Goal: Task Accomplishment & Management: Use online tool/utility

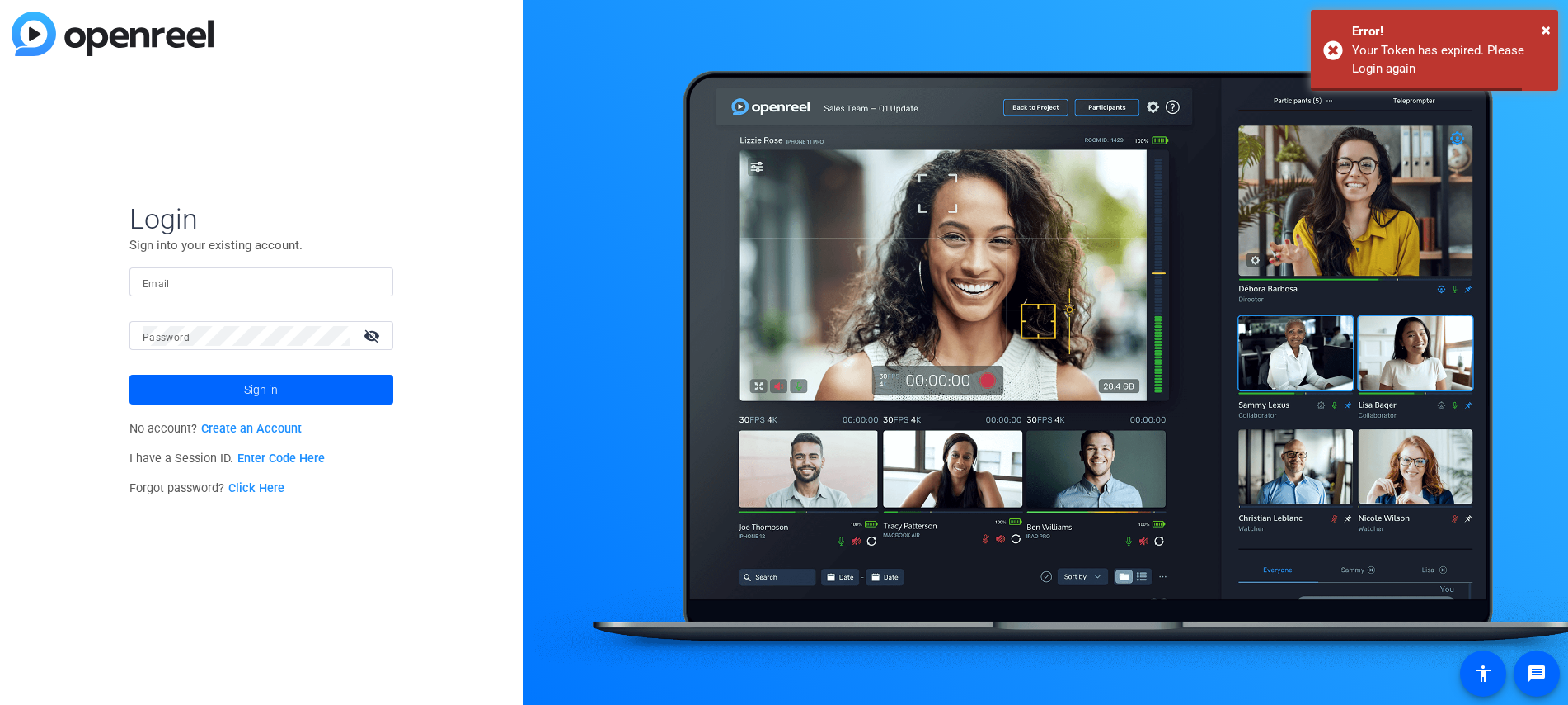
type input "[EMAIL_ADDRESS][DOMAIN_NAME]"
click at [279, 394] on span at bounding box center [261, 390] width 264 height 40
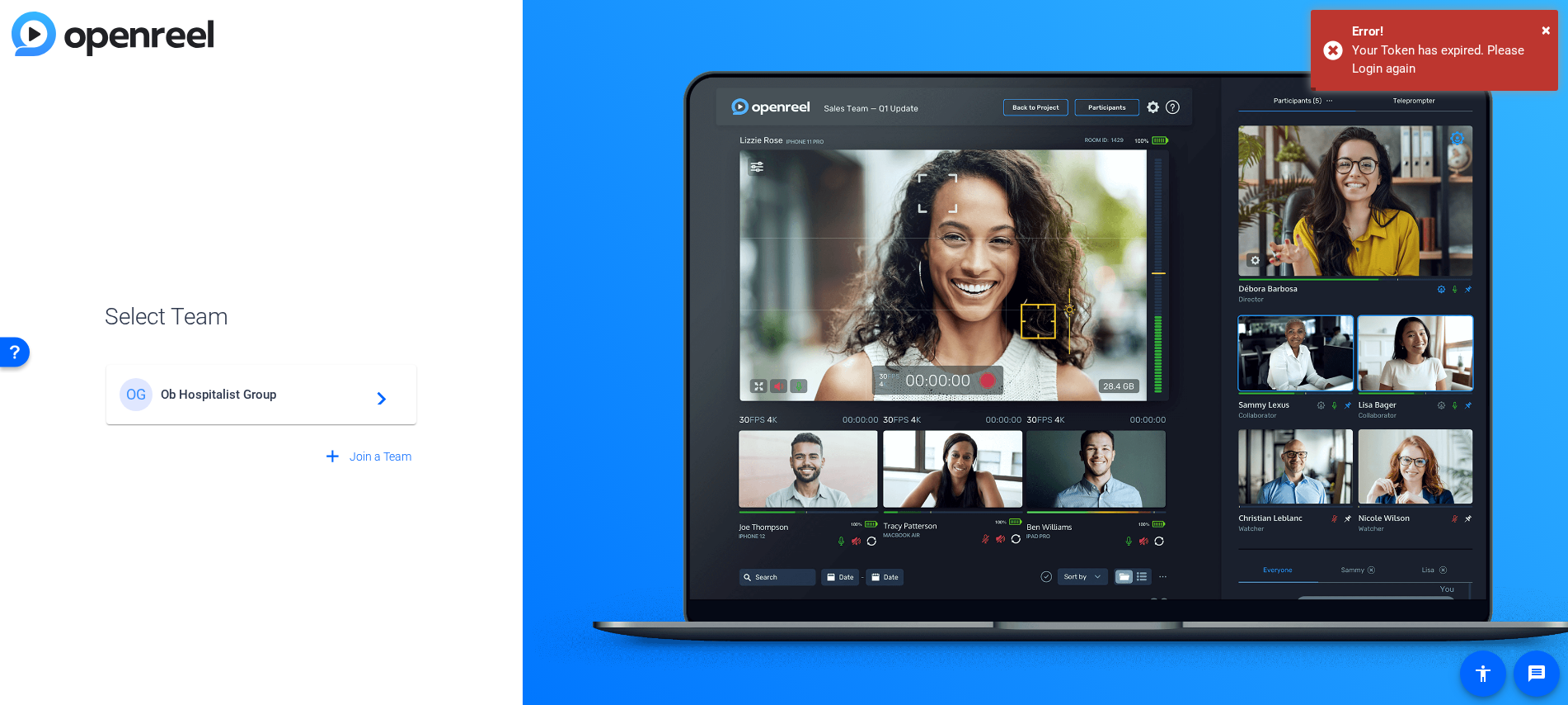
click at [275, 387] on span "Ob Hospitalist Group" at bounding box center [264, 394] width 206 height 14
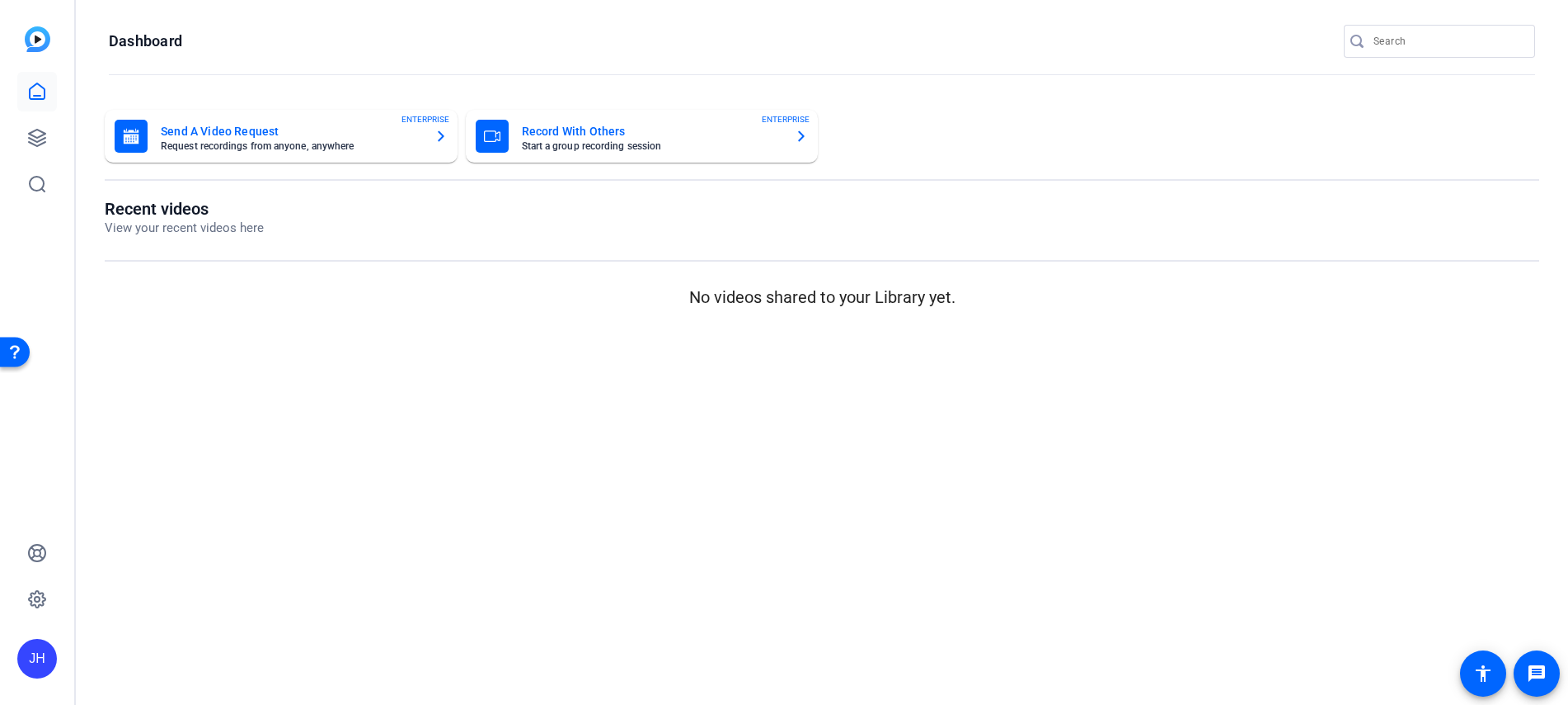
click at [292, 145] on mat-card-subtitle "Request recordings from anyone, anywhere" at bounding box center [291, 146] width 260 height 10
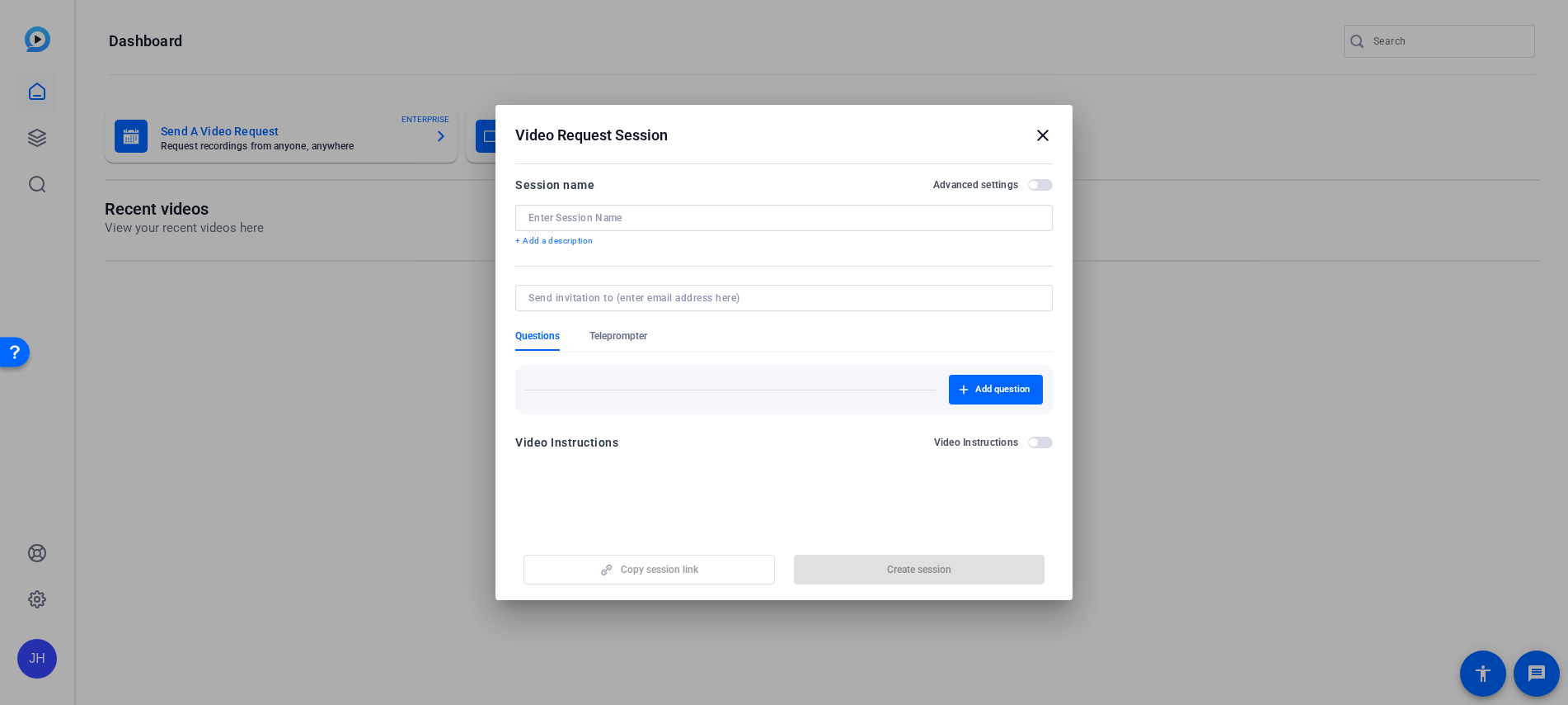
click at [637, 214] on input at bounding box center [784, 218] width 511 height 14
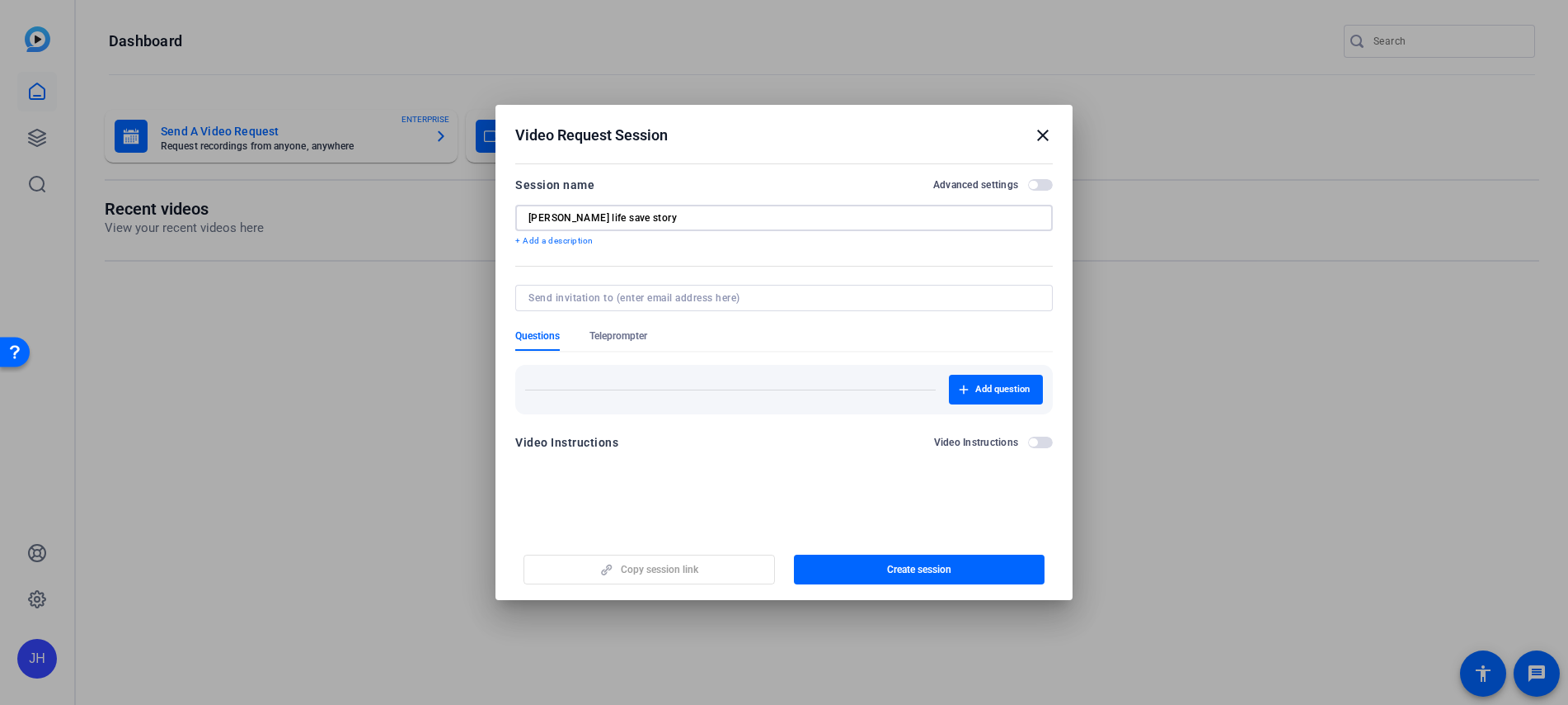
type input "[PERSON_NAME] life save story"
click at [801, 299] on input at bounding box center [780, 297] width 505 height 14
paste input "mailto:[EMAIL_ADDRESS][DOMAIN_NAME]"
click at [564, 298] on input "mailto:[EMAIL_ADDRESS][DOMAIN_NAME]" at bounding box center [780, 297] width 505 height 14
type input "[EMAIL_ADDRESS][DOMAIN_NAME]"
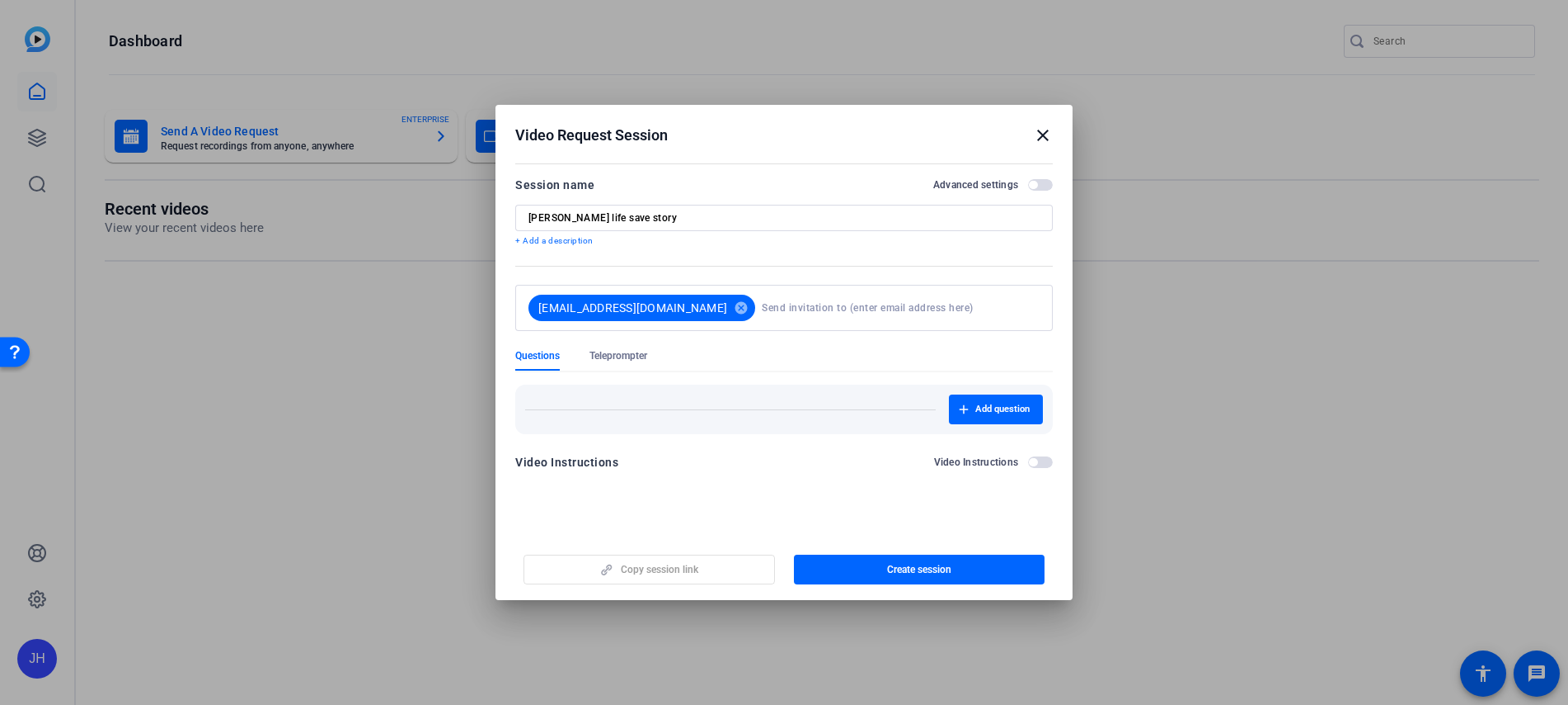
click at [567, 241] on p "+ Add a description" at bounding box center [784, 240] width 537 height 14
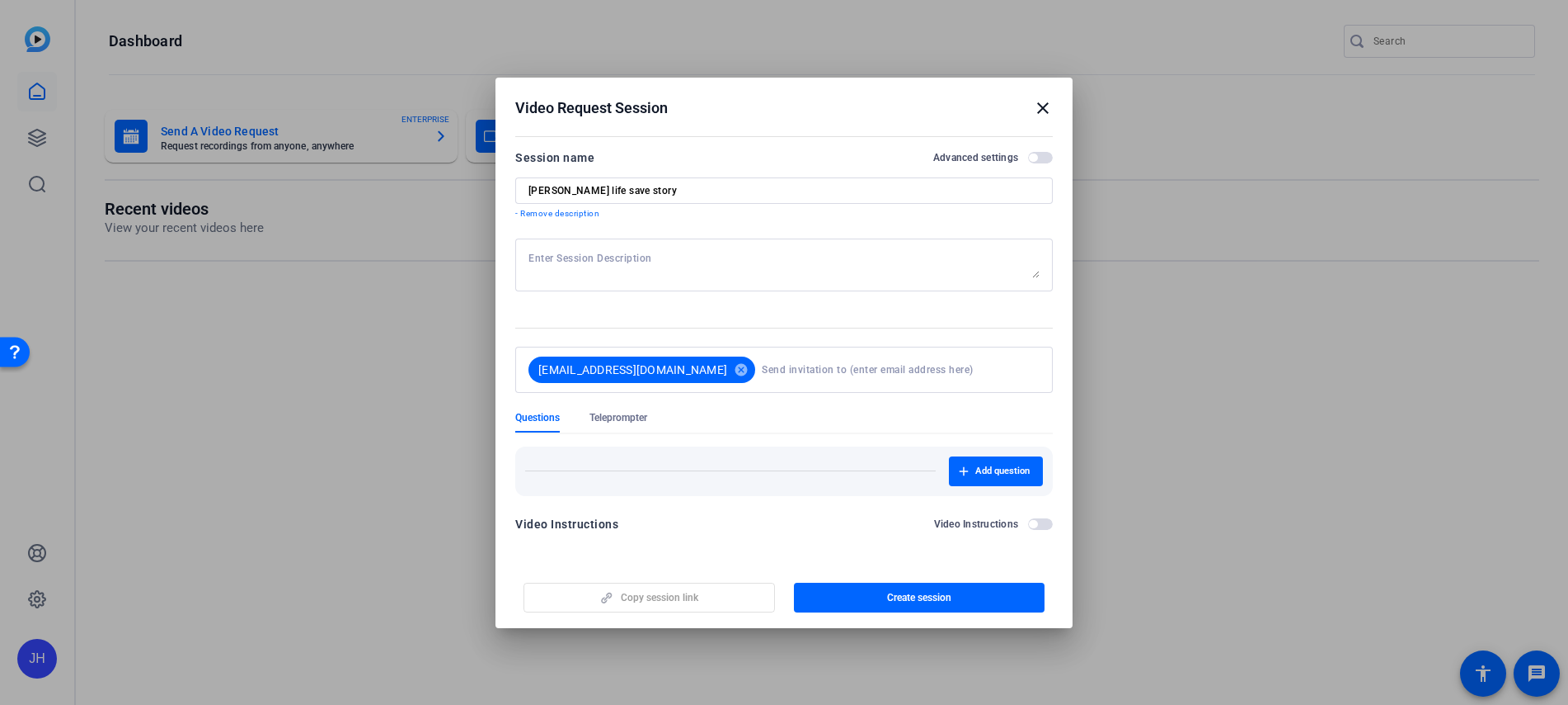
click at [582, 258] on textarea at bounding box center [784, 264] width 511 height 26
paste textarea "start by saying your name, title and state that you work in. (Due to HIPPA, we …"
drag, startPoint x: 528, startPoint y: 257, endPoint x: 638, endPoint y: 299, distance: 117.7
click at [638, 299] on mat-form-field "start by saying your name, title and state that you work in. (Due to HIPPA, we …" at bounding box center [784, 274] width 537 height 71
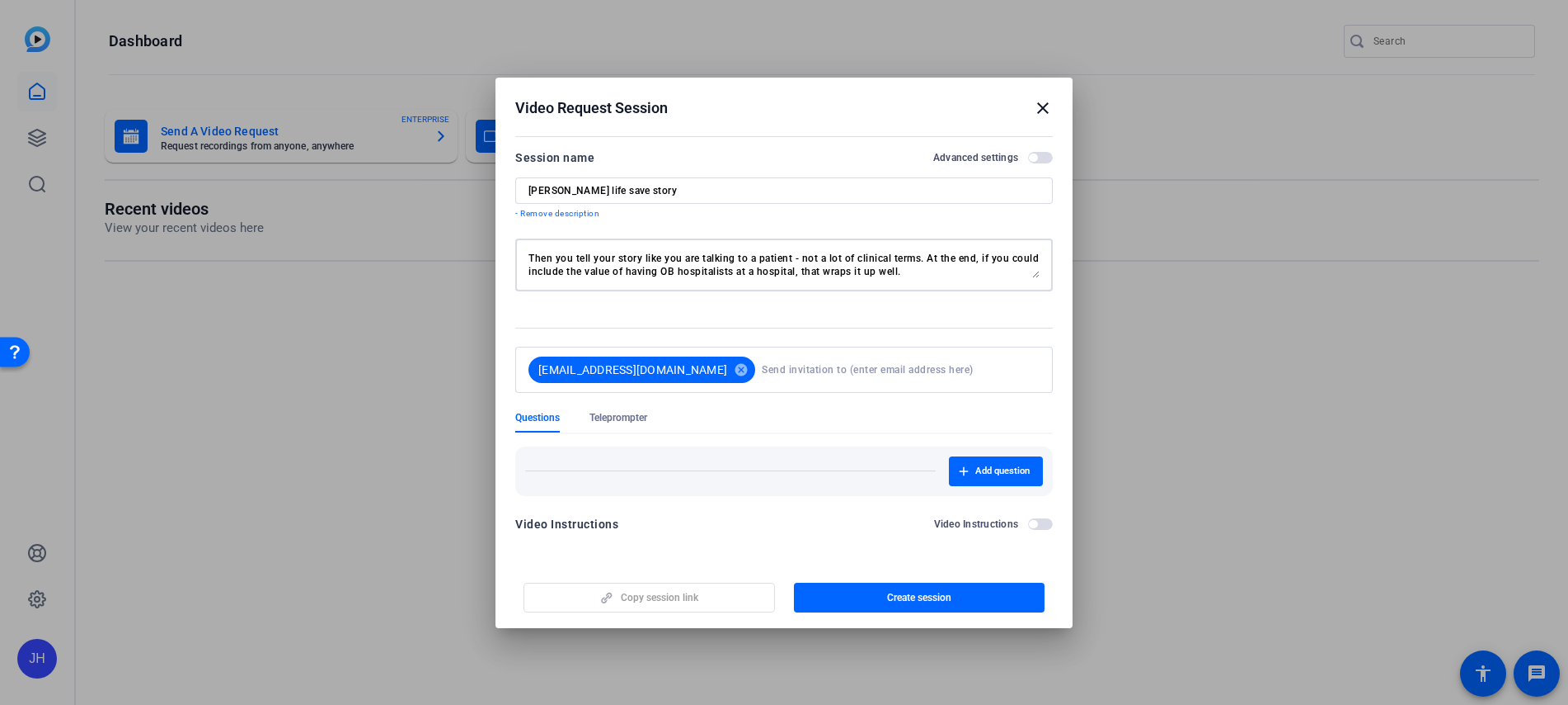
type textarea "start by saying your name, title and state that you work in. (Due to HIPPA, we …"
paste textarea "Instructions for Recording Your Video Introduction Start by stating your name, …"
click at [1039, 525] on span "button" at bounding box center [1040, 523] width 24 height 12
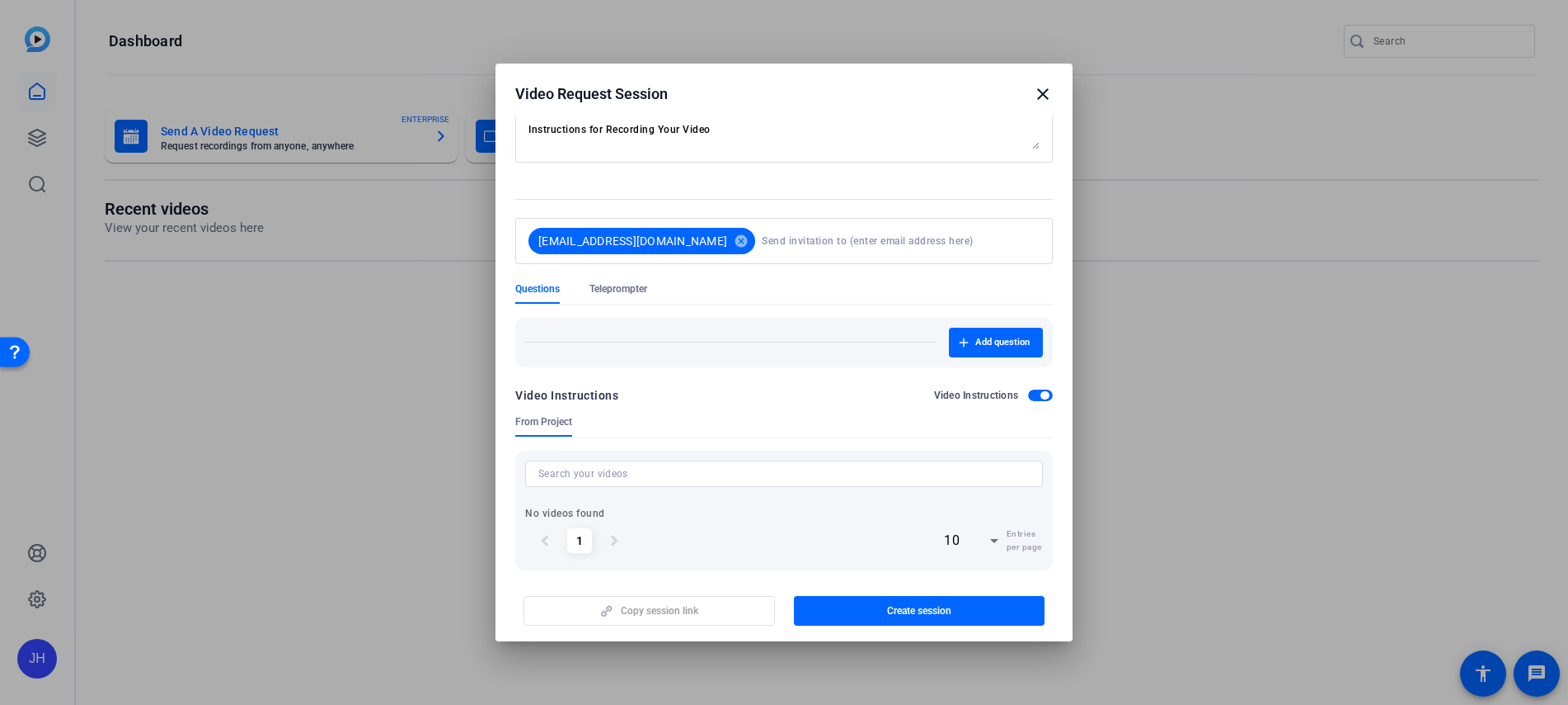
scroll to position [128, 0]
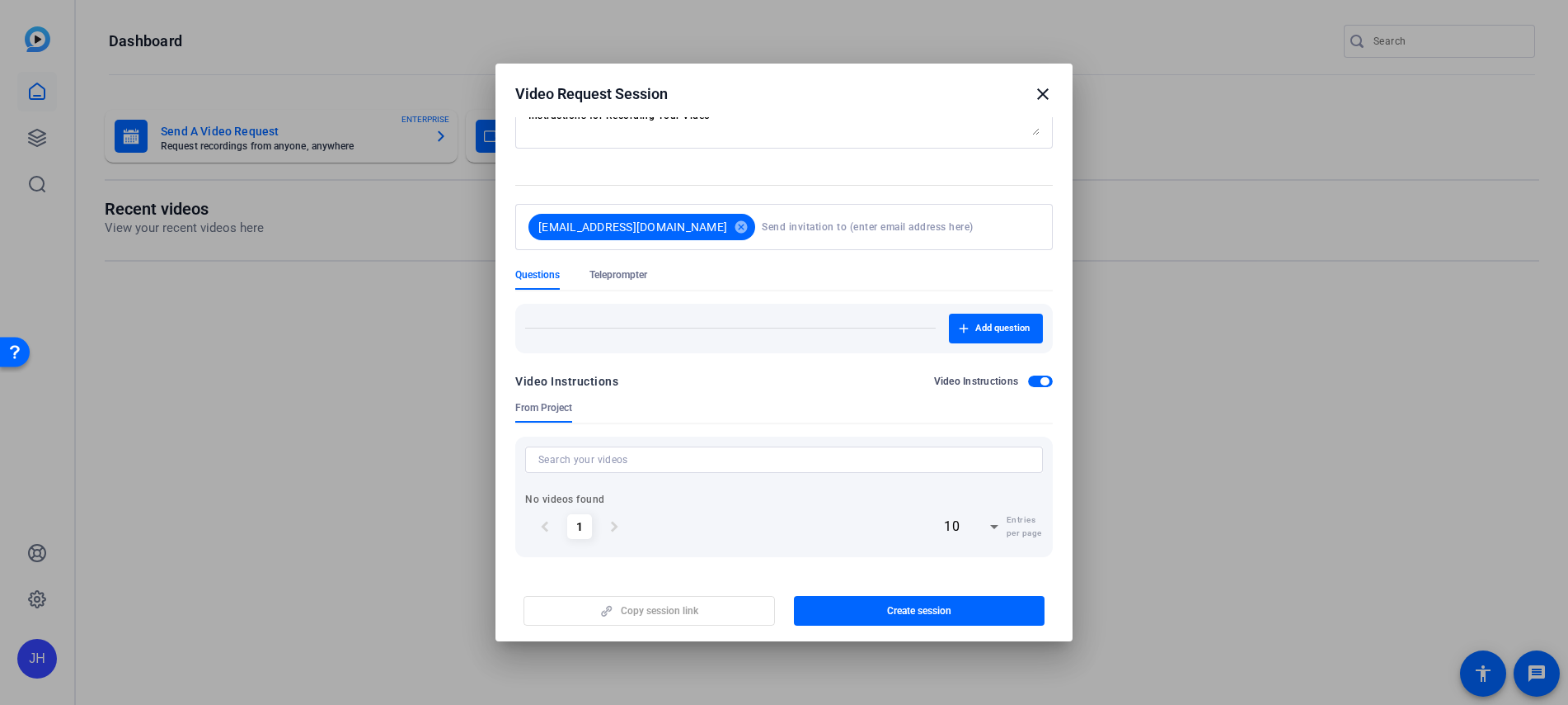
click at [1028, 382] on span "button" at bounding box center [1040, 381] width 24 height 12
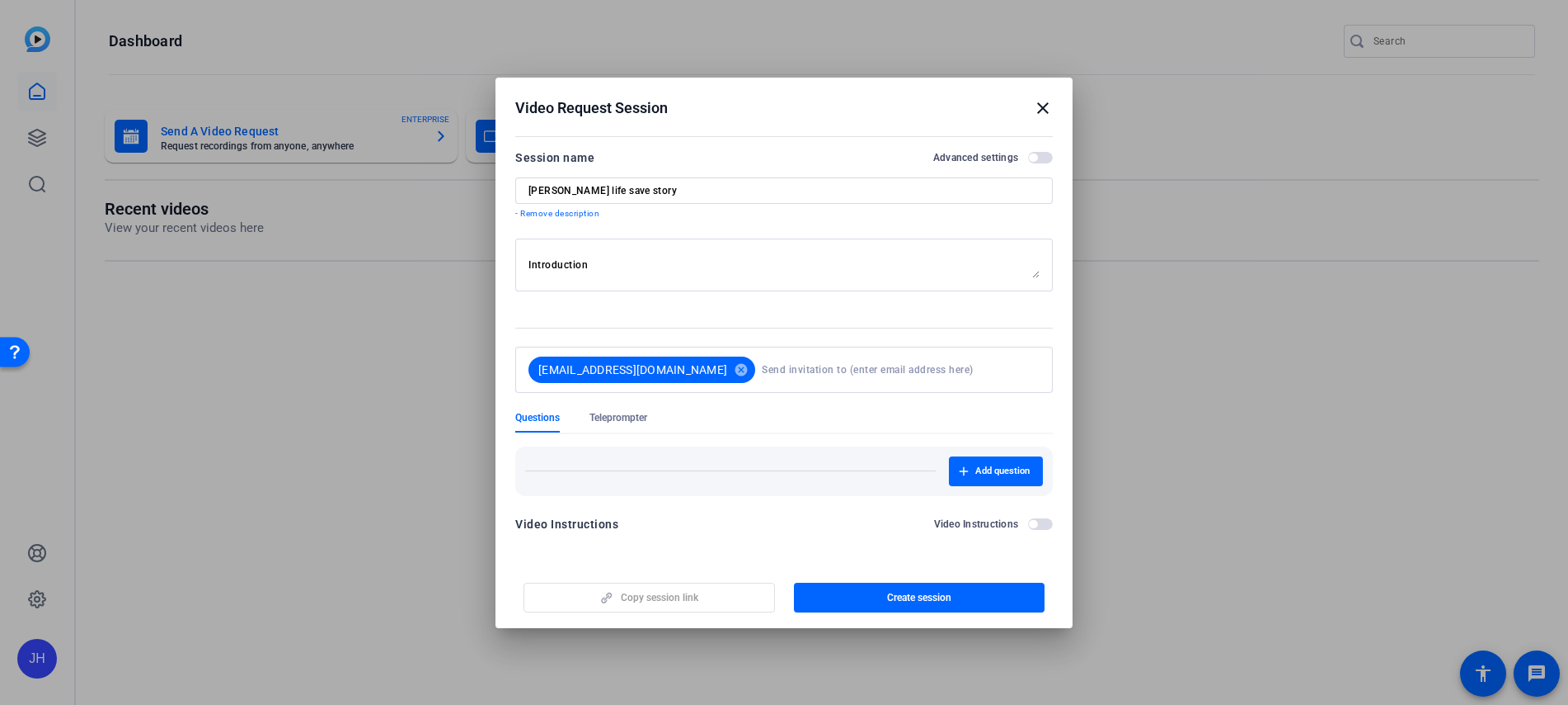
scroll to position [0, 0]
click at [807, 278] on div "Instructions for Recording Your Video Introduction Start by stating your name, …" at bounding box center [784, 265] width 511 height 52
click at [814, 257] on textarea "Instructions for Recording Your Video Introduction Start by stating your name, …" at bounding box center [784, 264] width 511 height 26
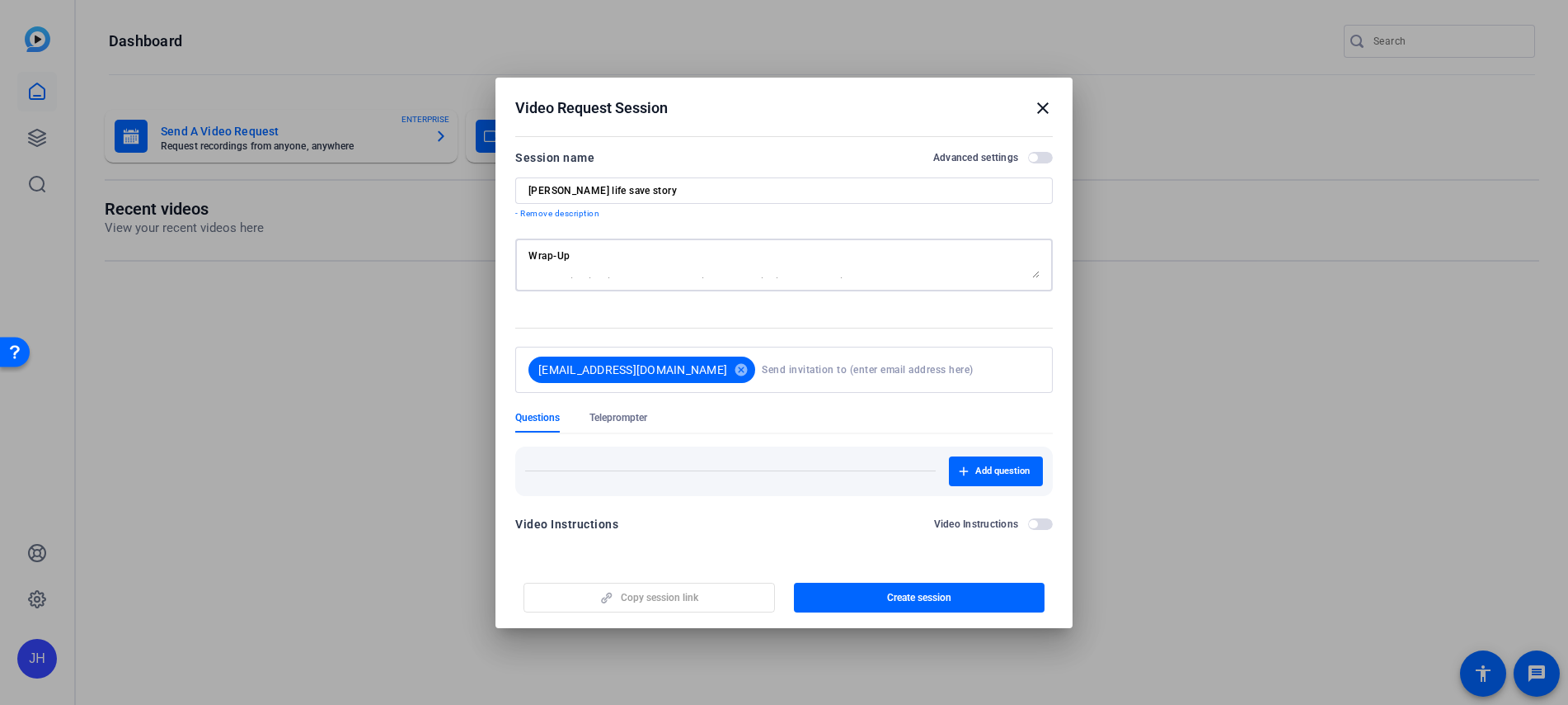
click at [774, 270] on textarea "Instructions for Recording Your Video Introduction Start by stating your name, …" at bounding box center [784, 264] width 511 height 26
click at [813, 267] on textarea "Instructions for Recording Your Video Introduction Start by stating your name, …" at bounding box center [784, 264] width 511 height 26
click at [780, 252] on textarea "Instructions for Recording Your Video Introduction Start by stating your name, …" at bounding box center [784, 264] width 511 height 26
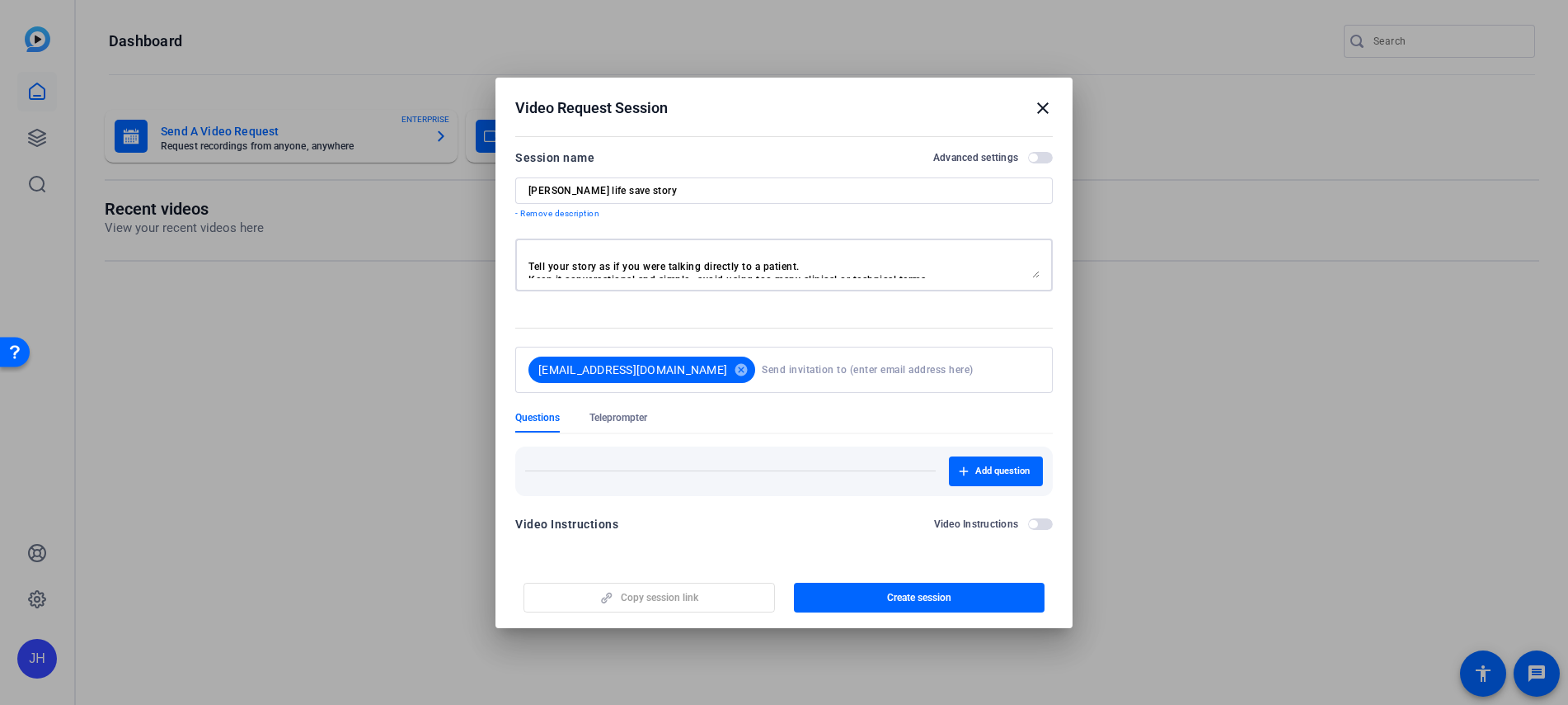
scroll to position [120, 0]
click at [819, 254] on textarea "Instructions for Recording Your Video Introduction Start by stating your name, …" at bounding box center [784, 264] width 511 height 26
click at [798, 265] on textarea "Instructions for Recording Your Video Introduction Start by stating your name, …" at bounding box center [784, 264] width 511 height 26
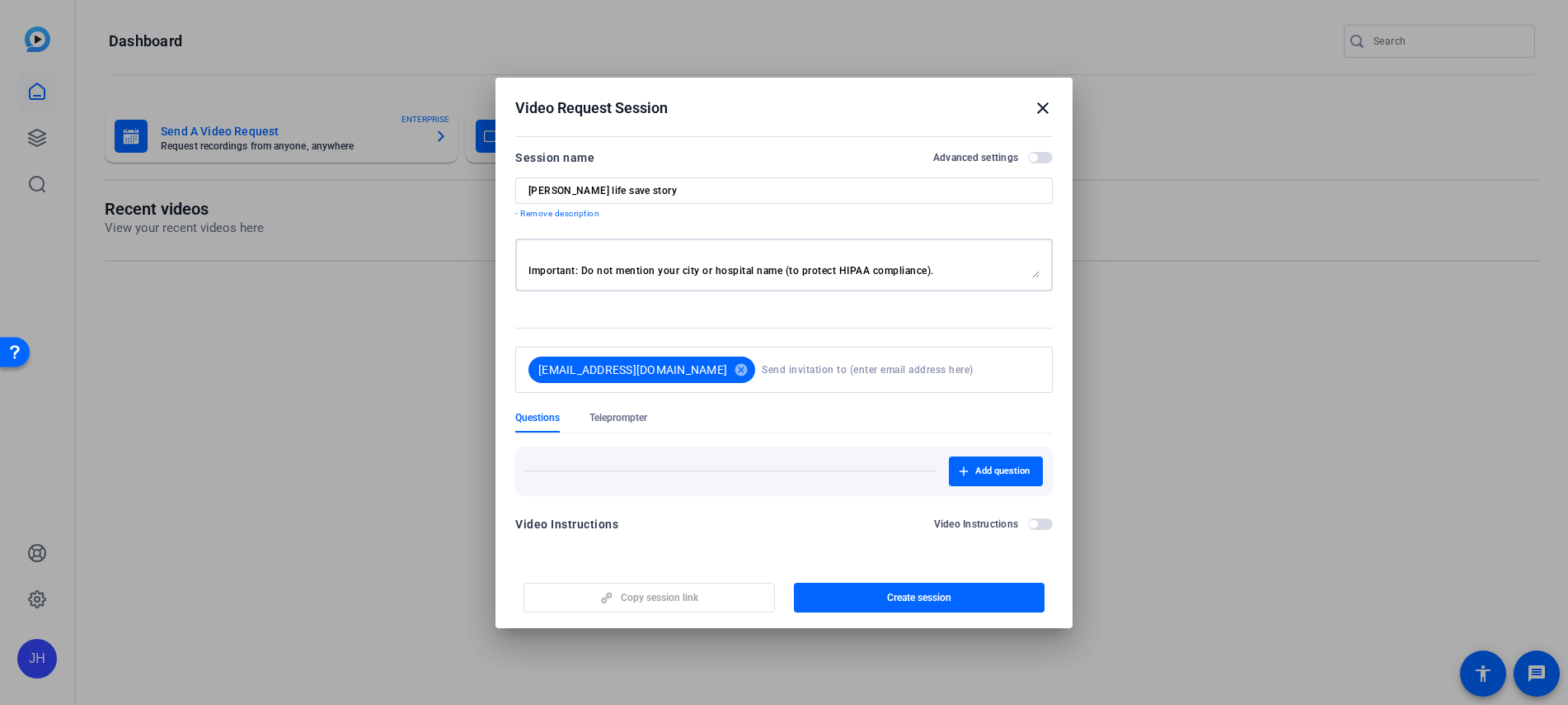
click at [792, 255] on textarea "Instructions for Recording Your Video Introduction Start by stating your name, …" at bounding box center [784, 264] width 511 height 26
click at [770, 262] on textarea "Instructions for Recording Your Video Introduction Start by stating your name, …" at bounding box center [784, 264] width 511 height 26
click at [775, 255] on textarea "Instructions for Recording Your Video Introduction Start by stating your name, …" at bounding box center [784, 264] width 511 height 26
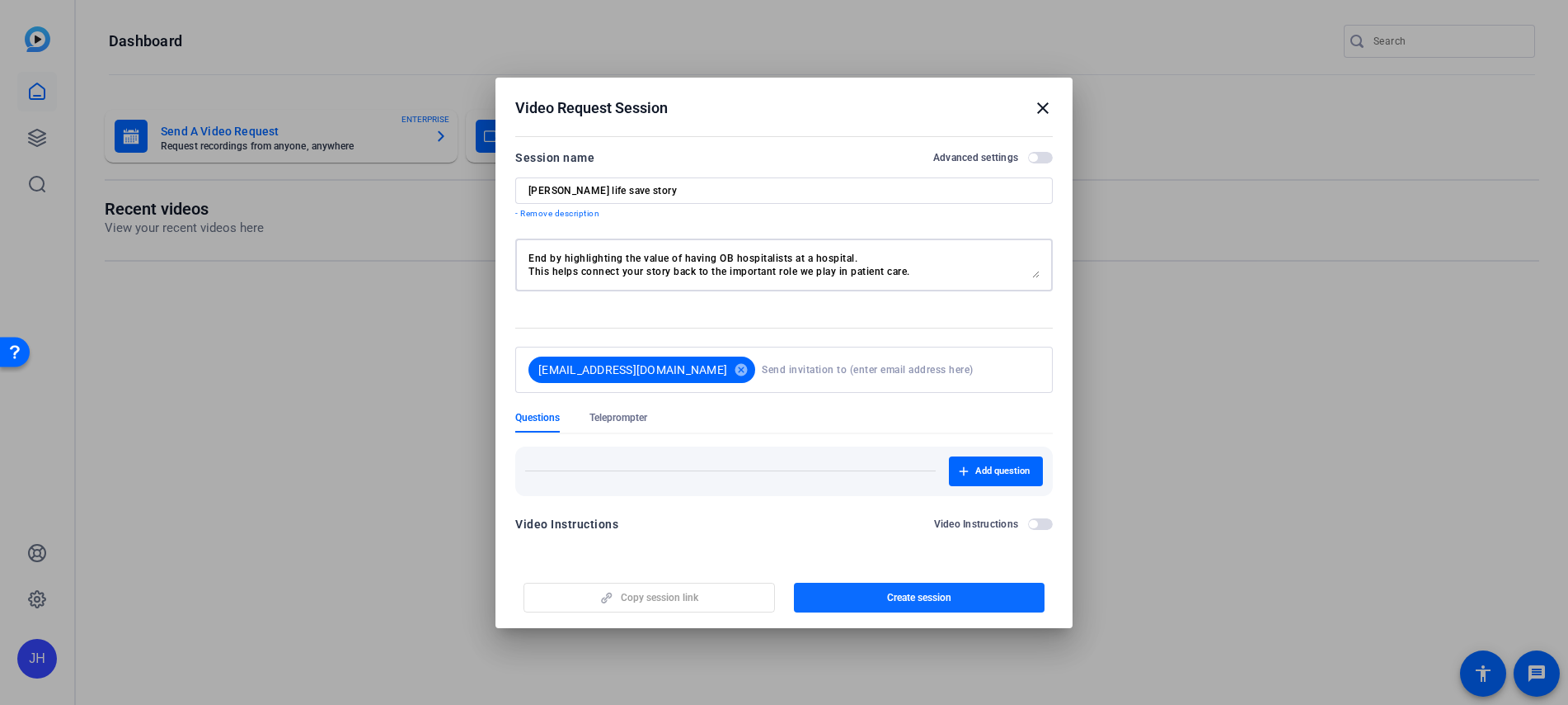
type textarea "Instructions for Recording Your Video Introduction Start by stating your name, …"
click at [935, 601] on span "Create session" at bounding box center [919, 597] width 64 height 14
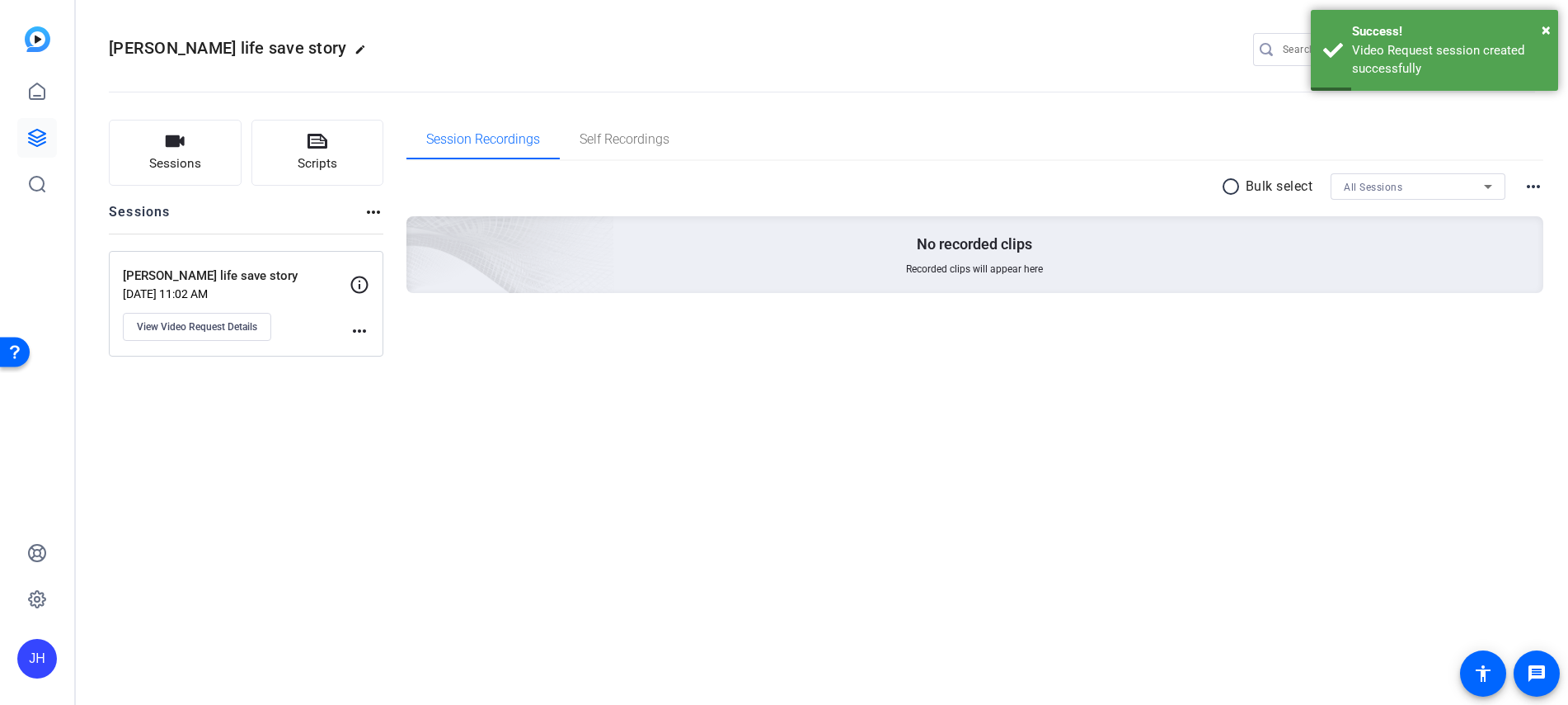
click at [356, 336] on mat-icon "more_horiz" at bounding box center [359, 331] width 20 height 20
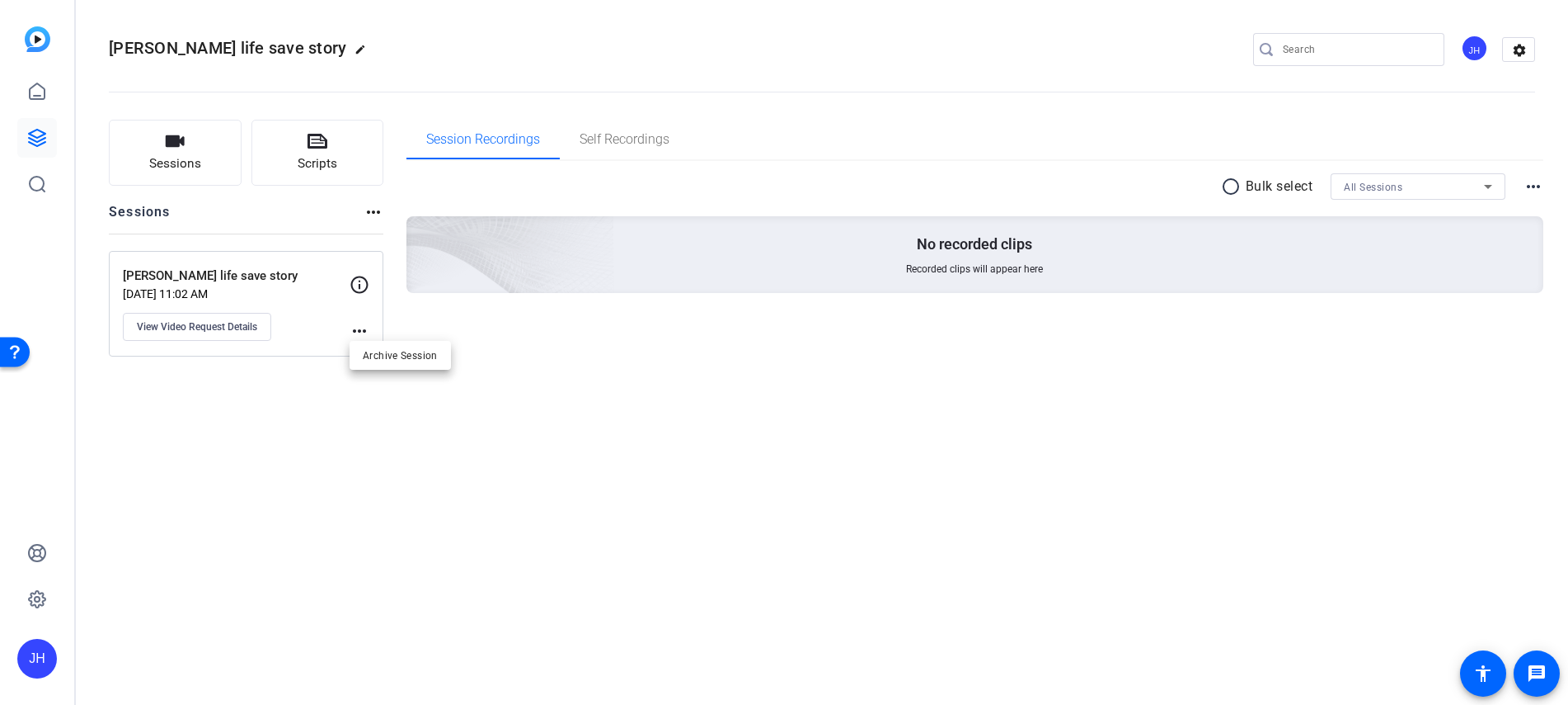
click at [318, 268] on div at bounding box center [784, 352] width 1568 height 705
click at [258, 322] on button "View Video Request Details" at bounding box center [197, 326] width 148 height 28
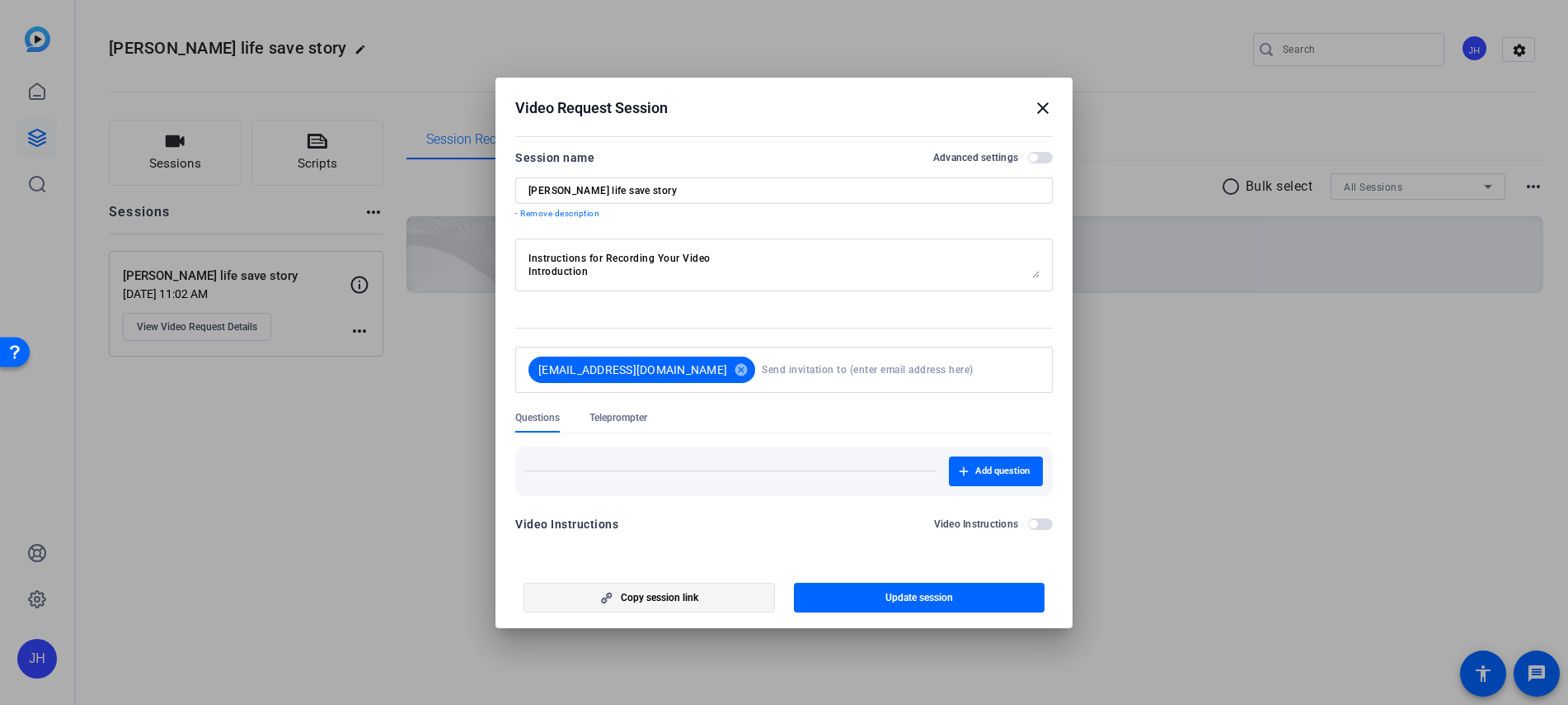
click at [686, 605] on span "button" at bounding box center [649, 597] width 250 height 40
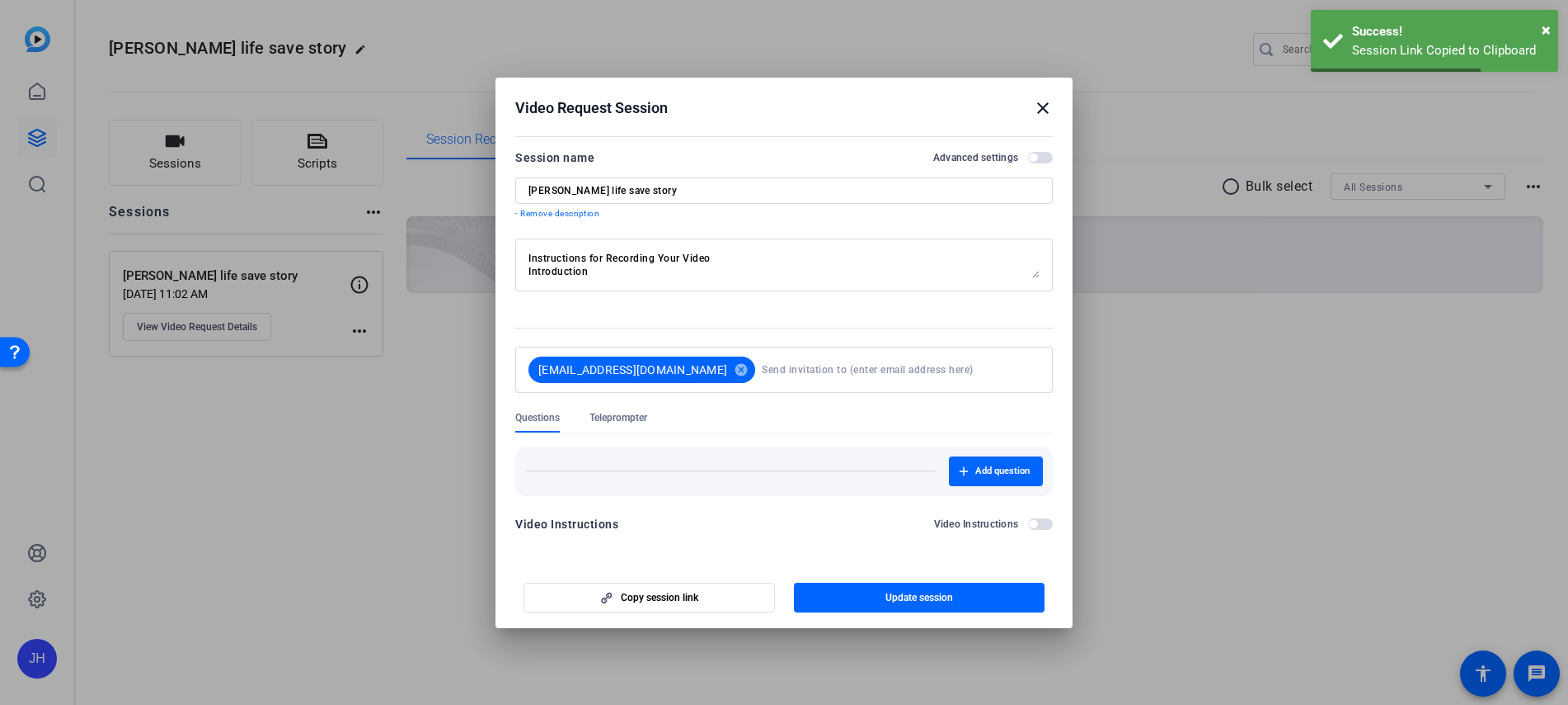
click at [1046, 108] on mat-icon "close" at bounding box center [1043, 108] width 20 height 20
